Goal: Navigation & Orientation: Find specific page/section

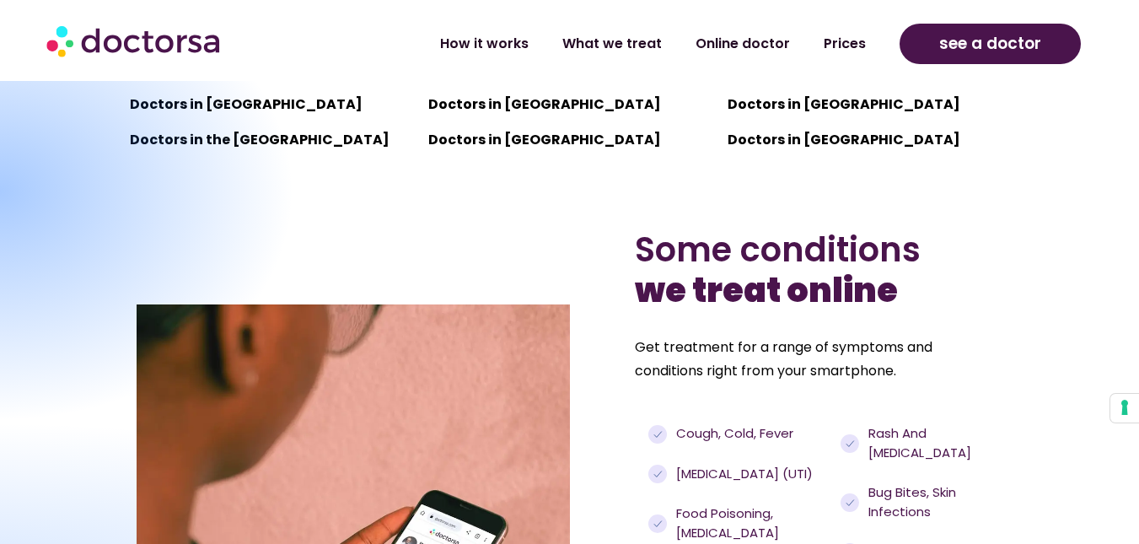
scroll to position [1219, 0]
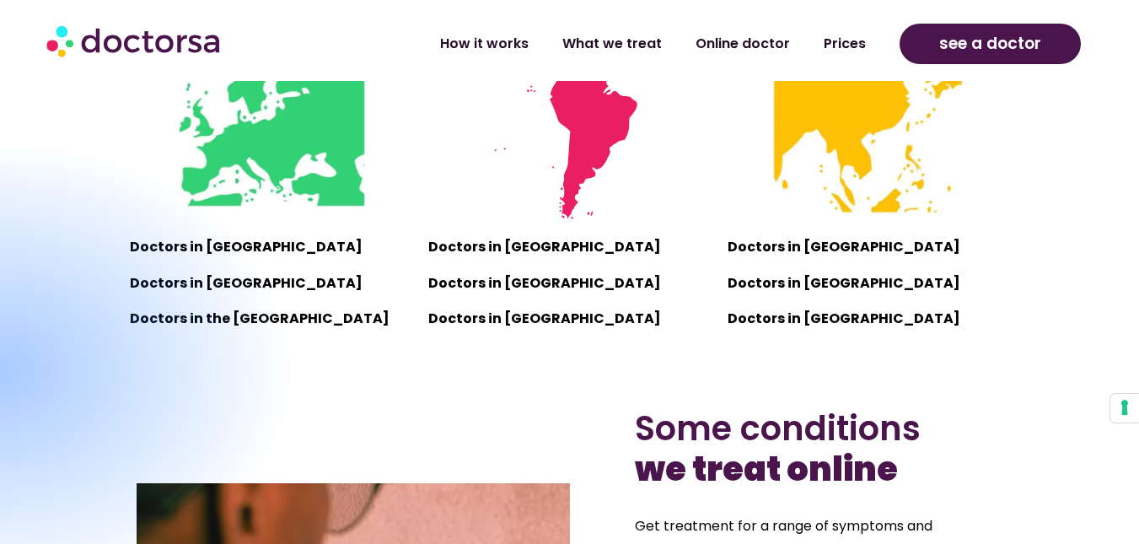
click at [503, 285] on p "Doctors in [GEOGRAPHIC_DATA]" at bounding box center [569, 284] width 282 height 24
click at [449, 280] on p "Doctors in [GEOGRAPHIC_DATA]" at bounding box center [569, 284] width 282 height 24
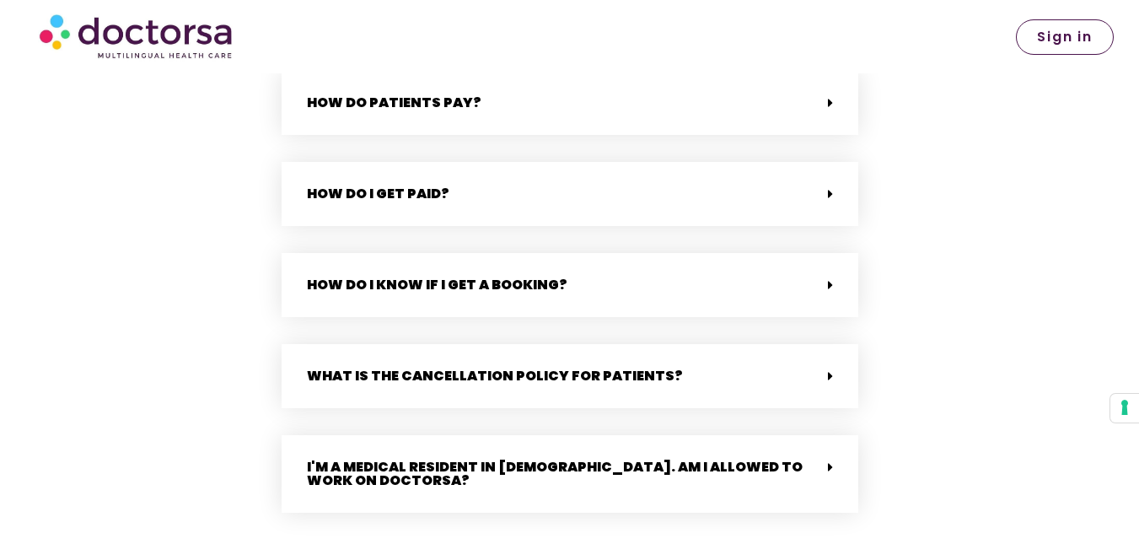
scroll to position [4196, 0]
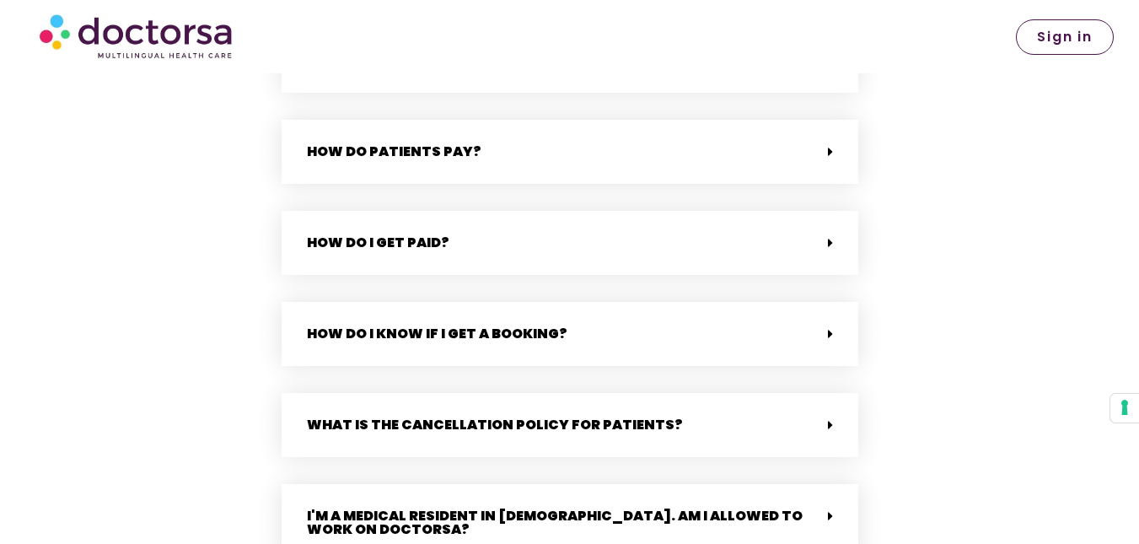
click at [1079, 32] on span "Sign in" at bounding box center [1065, 36] width 56 height 13
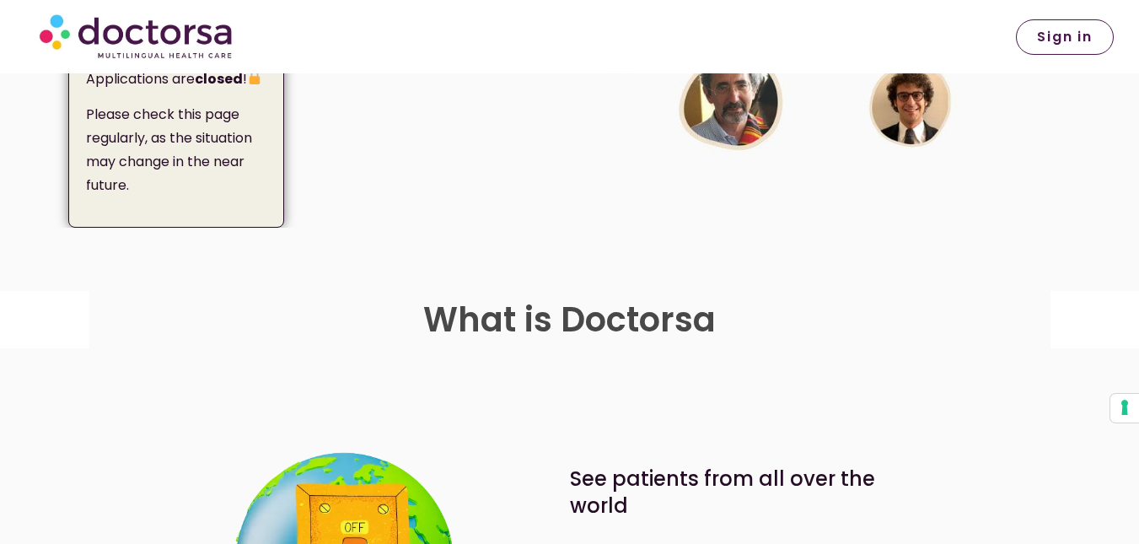
scroll to position [415, 0]
